Goal: Task Accomplishment & Management: Use online tool/utility

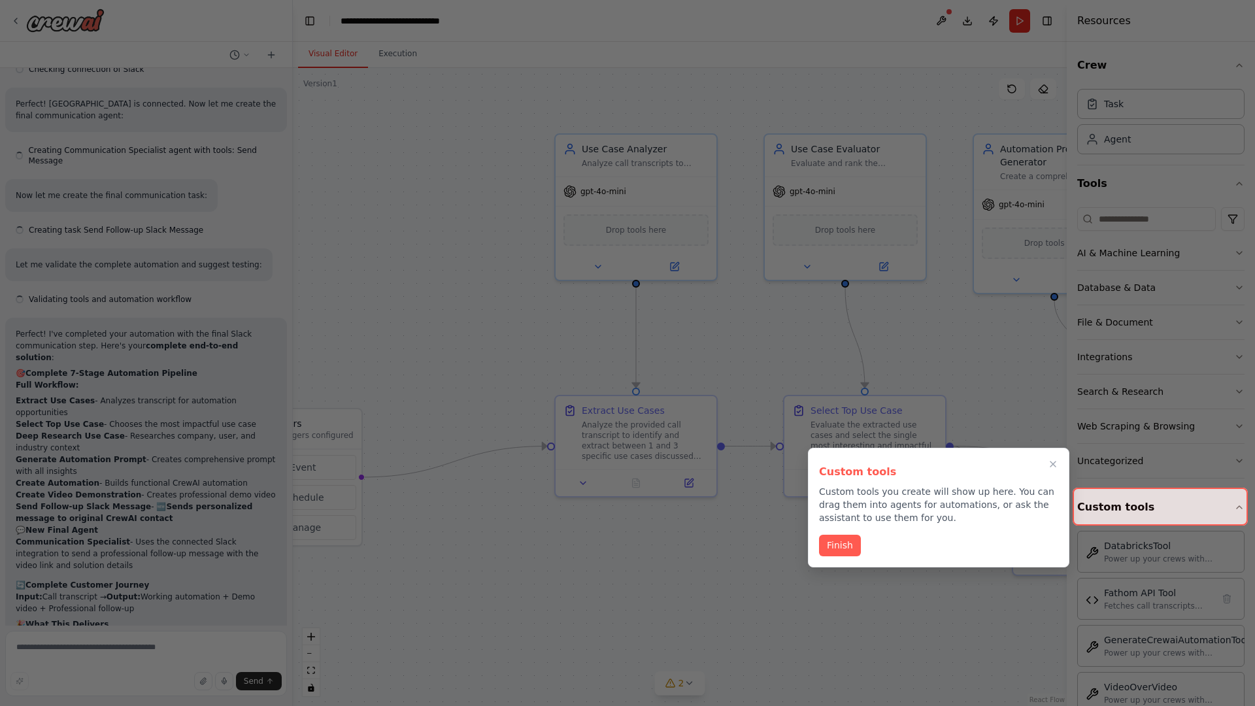
scroll to position [5520, 0]
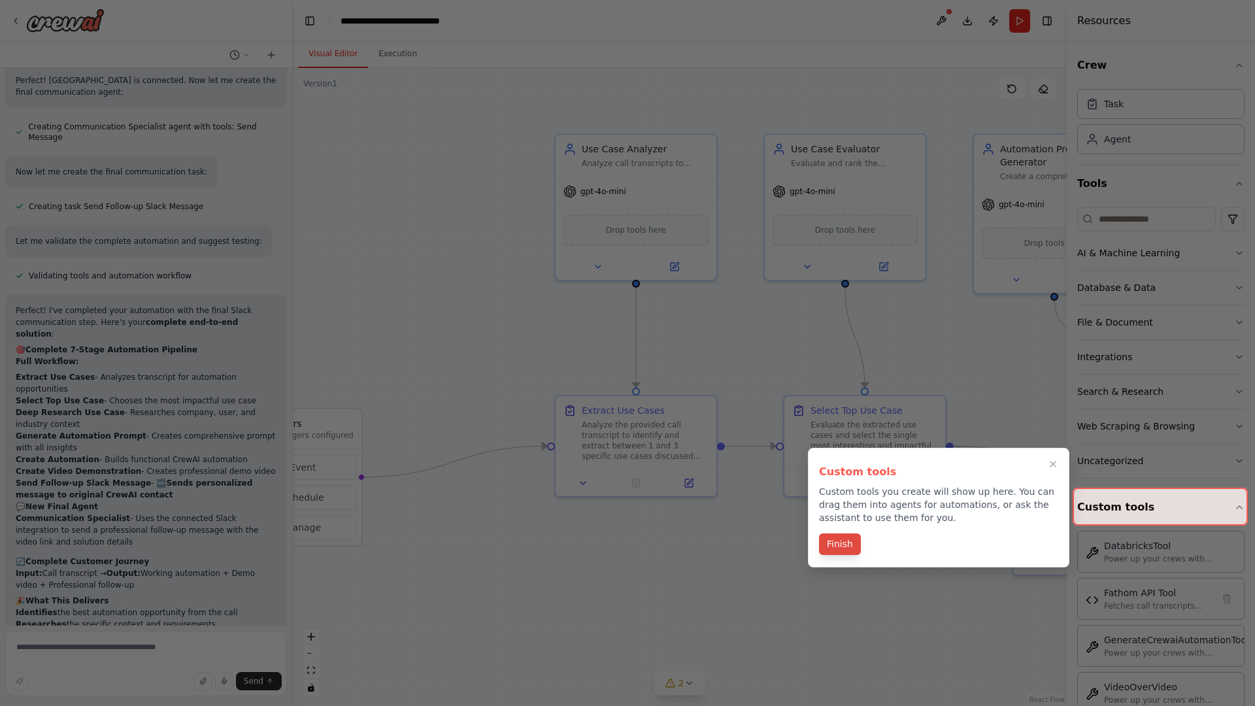
click at [839, 545] on button "Finish" at bounding box center [840, 544] width 42 height 22
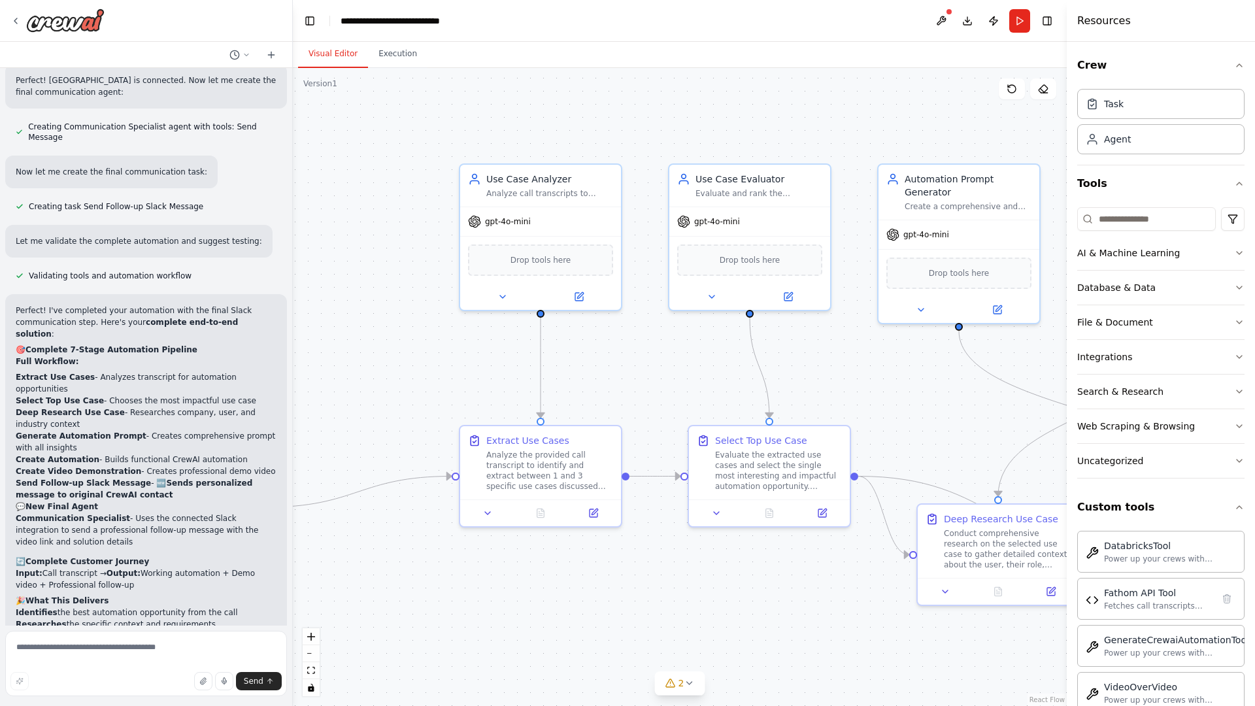
drag, startPoint x: 680, startPoint y: 387, endPoint x: 516, endPoint y: 439, distance: 171.5
click at [516, 439] on div ".deletable-edge-delete-btn { width: 20px; height: 20px; border: 0px solid #ffff…" at bounding box center [680, 387] width 774 height 638
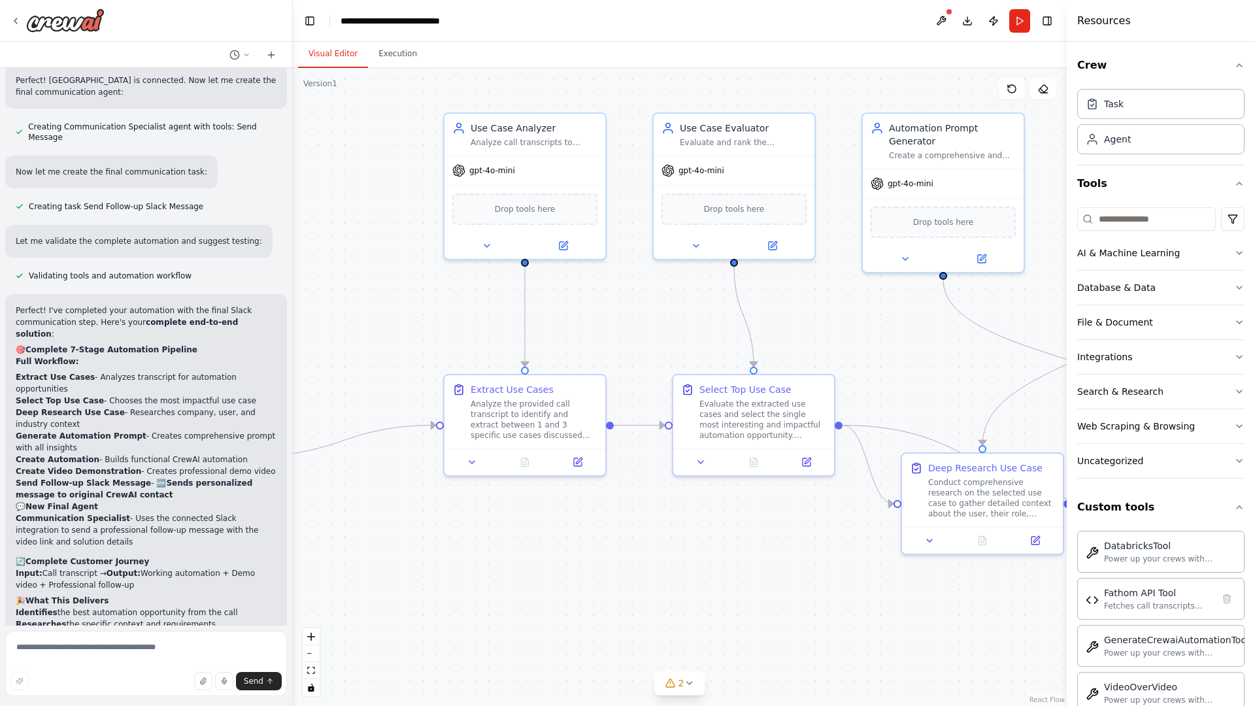
drag, startPoint x: 516, startPoint y: 439, endPoint x: 582, endPoint y: 348, distance: 112.4
click at [582, 348] on div ".deletable-edge-delete-btn { width: 20px; height: 20px; border: 0px solid #ffff…" at bounding box center [680, 387] width 774 height 638
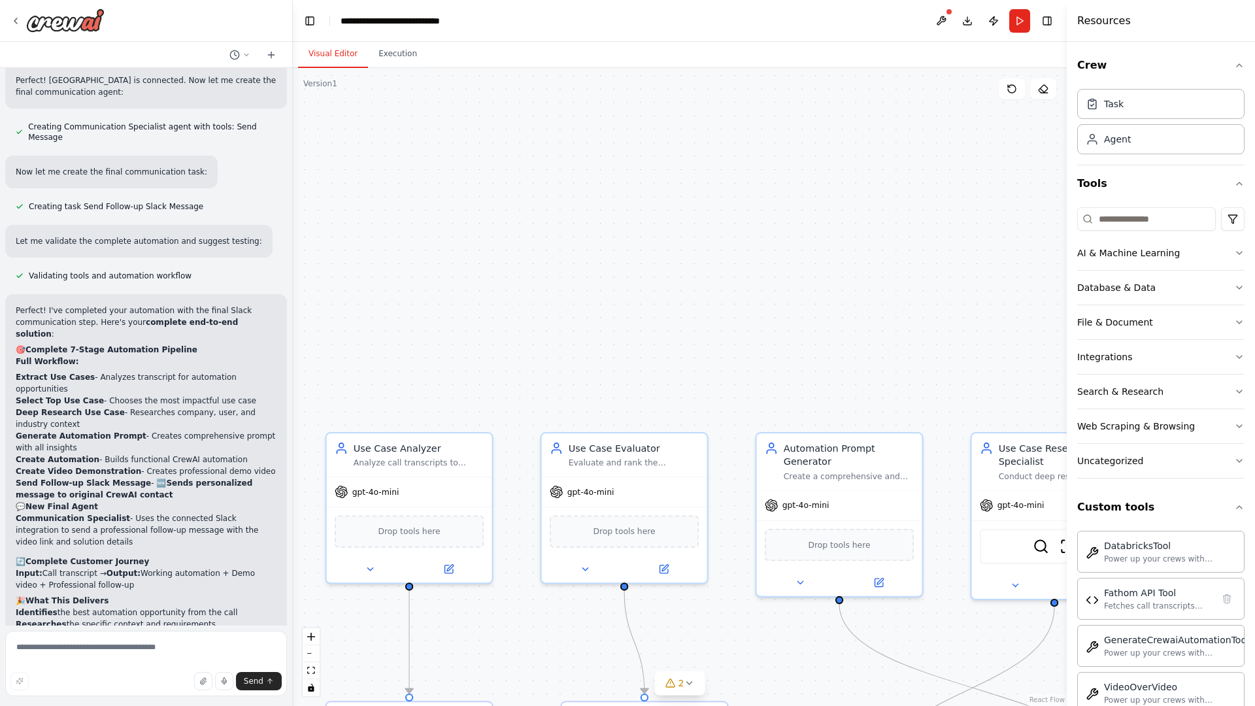
drag, startPoint x: 631, startPoint y: 341, endPoint x: 439, endPoint y: 634, distance: 350.7
click at [439, 634] on div ".deletable-edge-delete-btn { width: 20px; height: 20px; border: 0px solid #ffff…" at bounding box center [680, 387] width 774 height 638
